Goal: Navigation & Orientation: Understand site structure

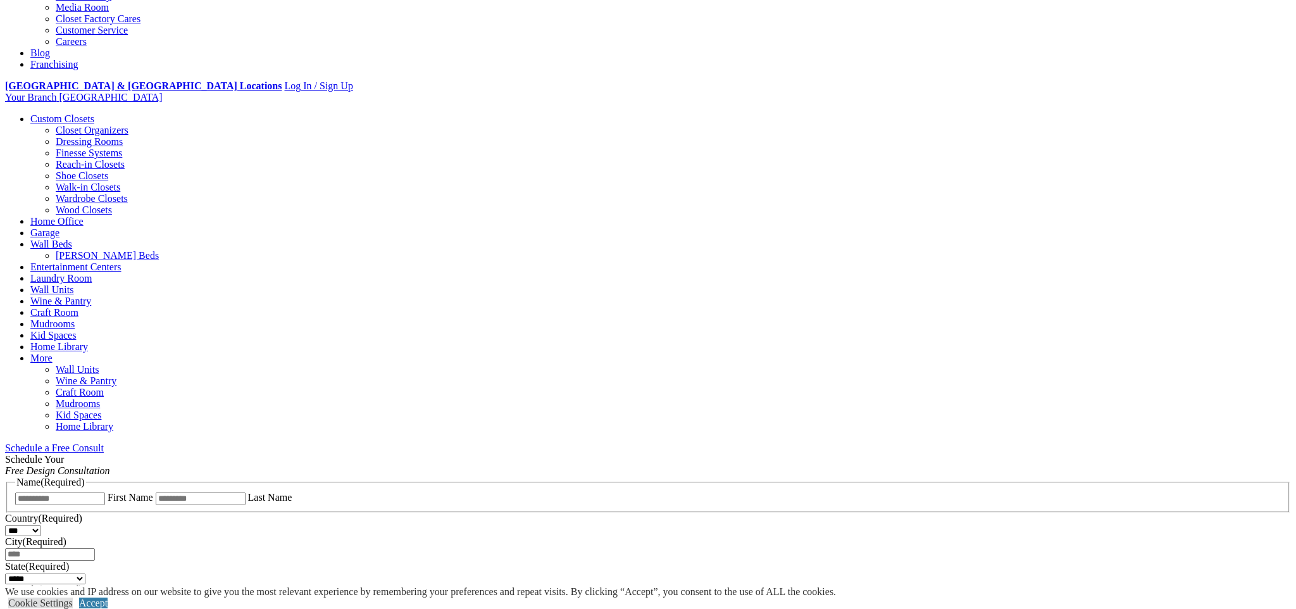
scroll to position [413, 0]
